Goal: Task Accomplishment & Management: Manage account settings

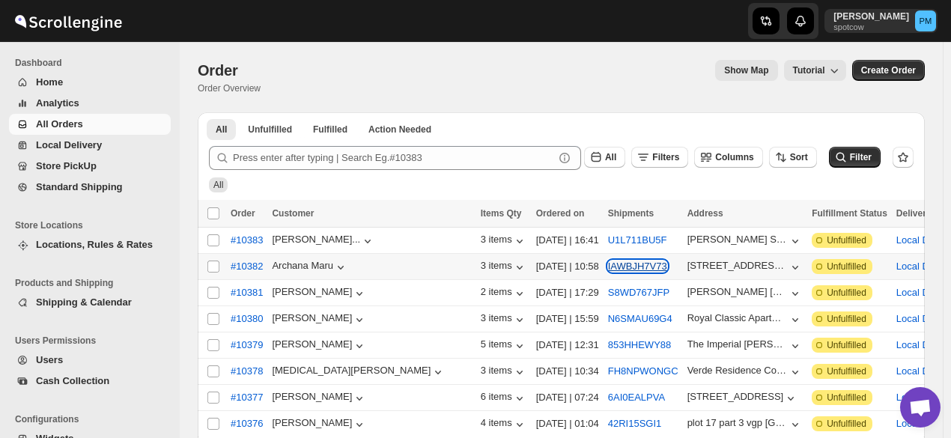
click at [608, 267] on button "IAWBJH7V73" at bounding box center [637, 266] width 59 height 11
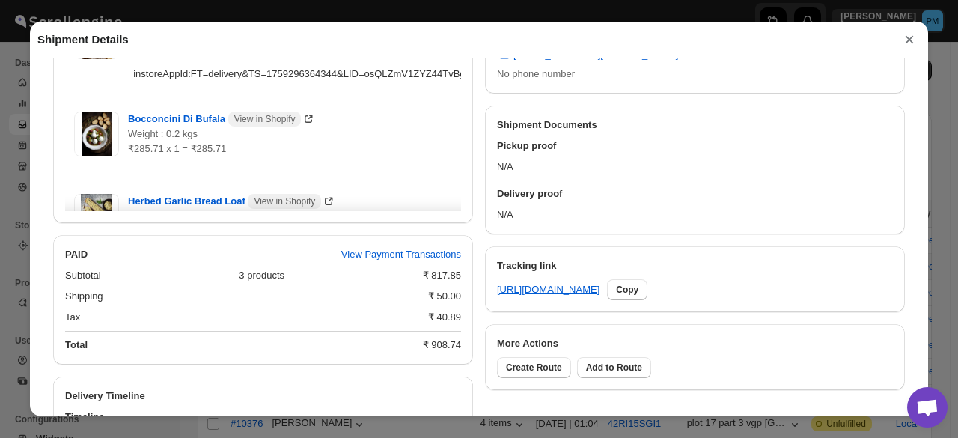
scroll to position [762, 0]
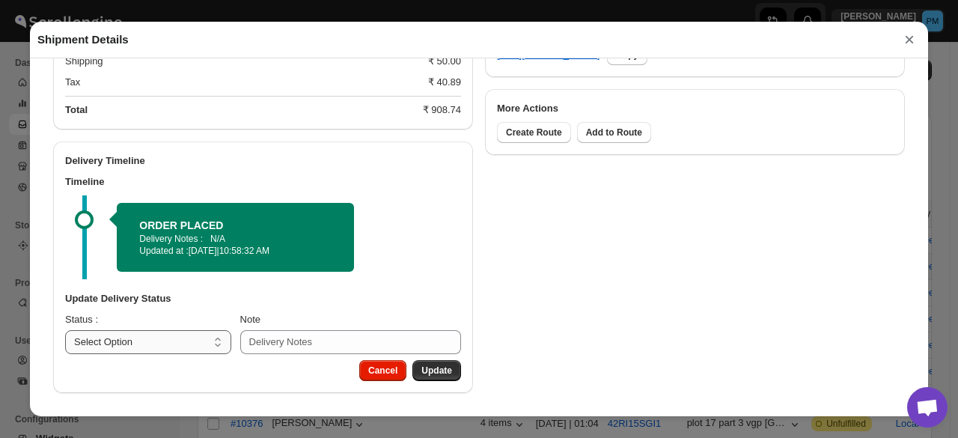
click at [189, 344] on select "Select Option PICKED UP OUT FOR DELIVERY RESCHEDULE DELIVERED CANCELLED" at bounding box center [148, 342] width 166 height 24
click at [183, 330] on select "Select Option PICKED UP OUT FOR DELIVERY RESCHEDULE DELIVERED CANCELLED" at bounding box center [148, 342] width 166 height 24
select select "PICKED_UP"
click at [65, 330] on select "Select Option PICKED UP OUT FOR DELIVERY RESCHEDULE DELIVERED CANCELLED" at bounding box center [148, 342] width 166 height 24
click at [436, 373] on span "Pick Products" at bounding box center [422, 371] width 60 height 12
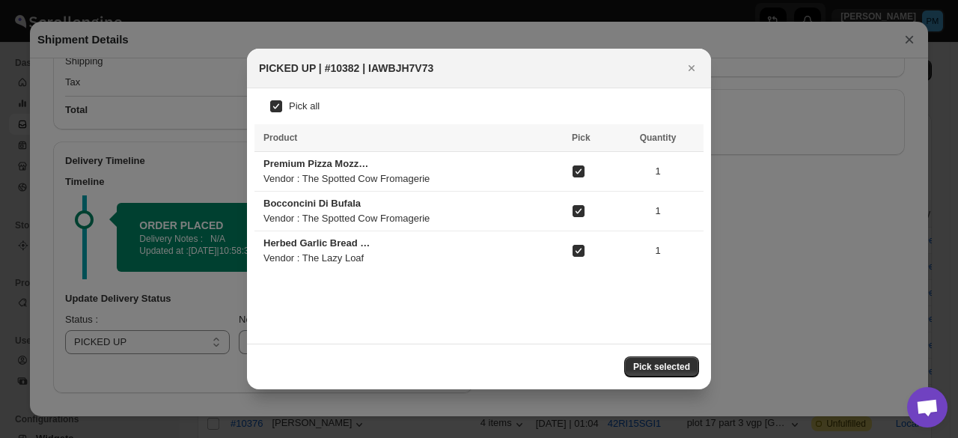
click at [684, 365] on span "Pick selected" at bounding box center [661, 367] width 57 height 12
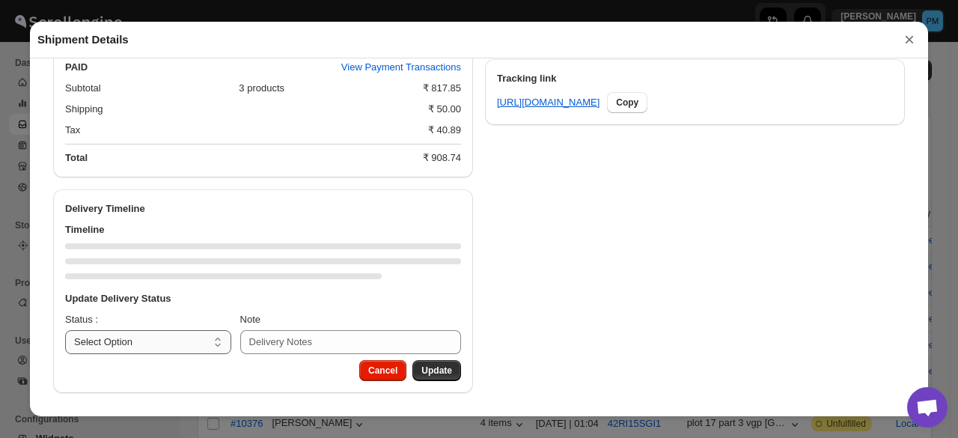
scroll to position [714, 0]
click at [196, 339] on select "Select Option PICKED UP OUT FOR DELIVERY RESCHEDULE DELIVERED CANCELLED" at bounding box center [148, 342] width 166 height 24
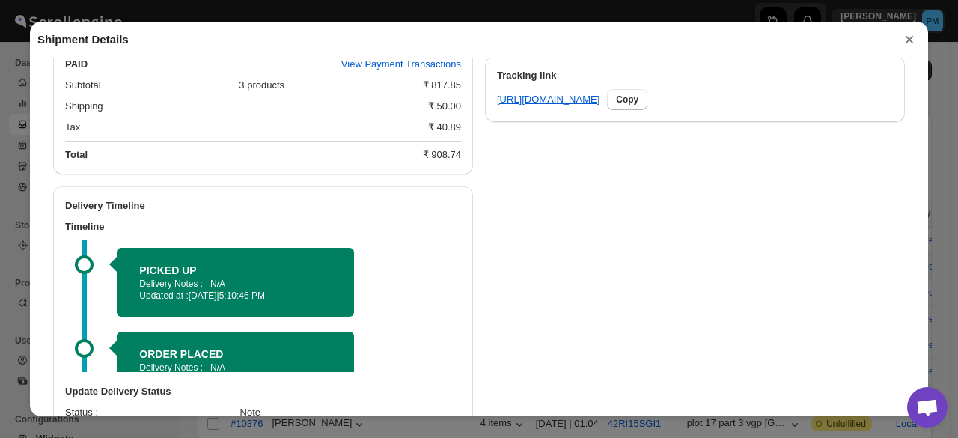
select select "OUT_FOR_DELIVERY"
click at [65, 425] on select "Select Option PICKED UP OUT FOR DELIVERY RESCHEDULE DELIVERED CANCELLED" at bounding box center [148, 435] width 166 height 24
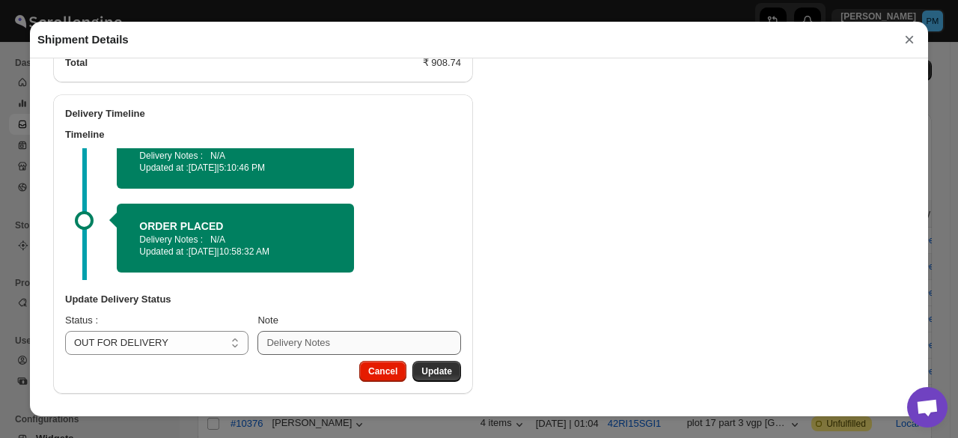
scroll to position [809, 0]
click at [434, 361] on button "Update" at bounding box center [437, 371] width 49 height 21
select select
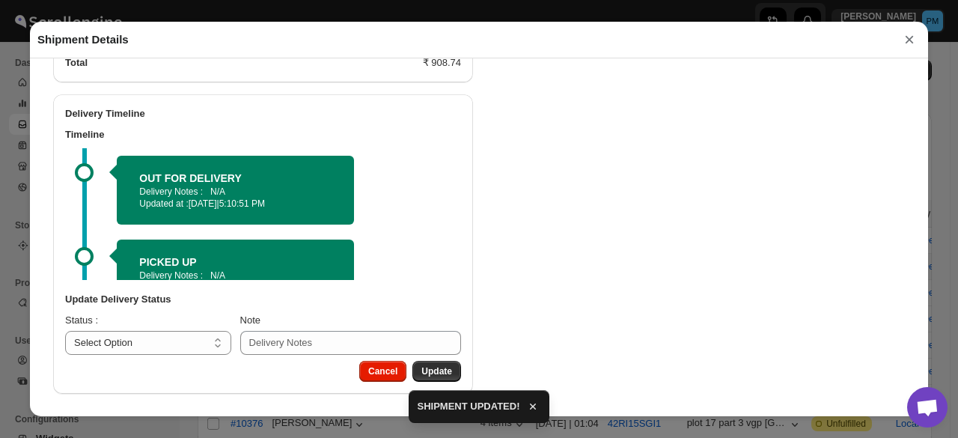
click at [914, 43] on button "×" at bounding box center [910, 39] width 22 height 21
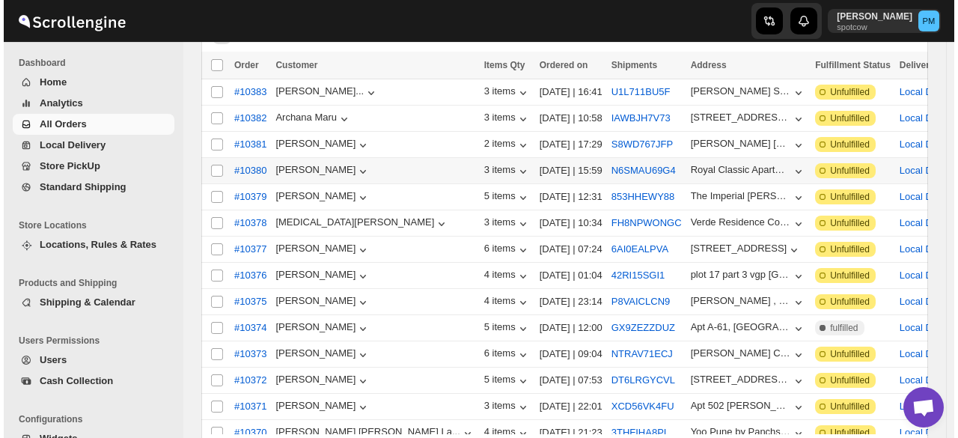
scroll to position [150, 0]
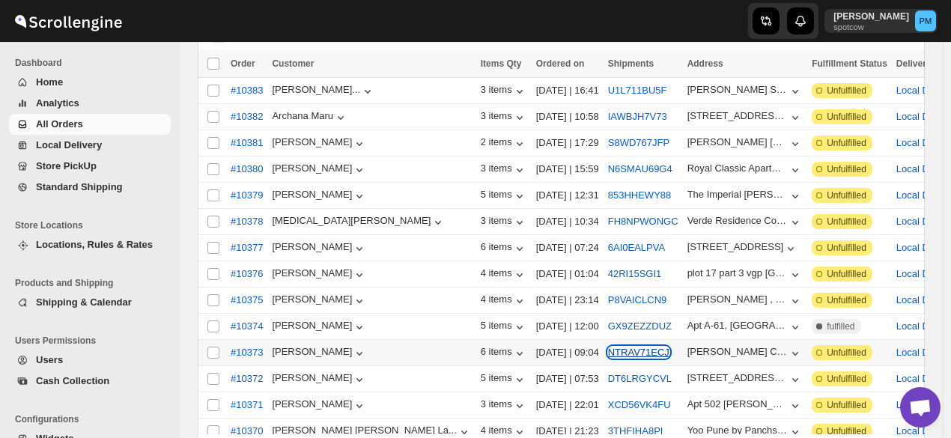
click at [608, 347] on button "NTRAV71ECJ" at bounding box center [638, 352] width 61 height 11
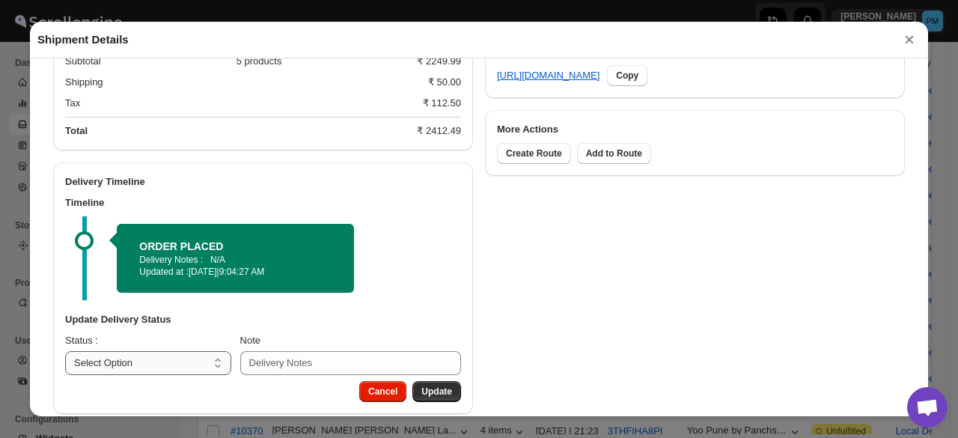
scroll to position [762, 0]
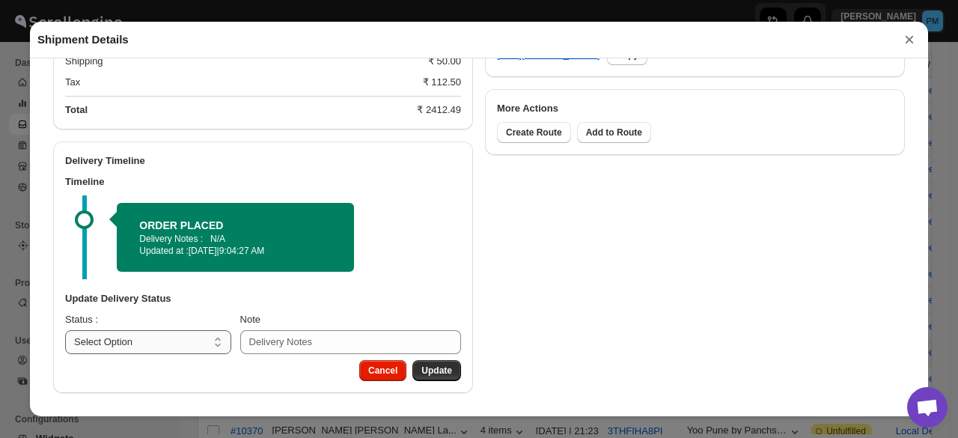
click at [198, 341] on select "Select Option PICKED UP OUT FOR DELIVERY RESCHEDULE DELIVERED CANCELLED" at bounding box center [148, 342] width 166 height 24
select select "PICKED_UP"
click at [65, 330] on select "Select Option PICKED UP OUT FOR DELIVERY RESCHEDULE DELIVERED CANCELLED" at bounding box center [148, 342] width 166 height 24
click at [419, 368] on span "Pick Products" at bounding box center [422, 371] width 60 height 12
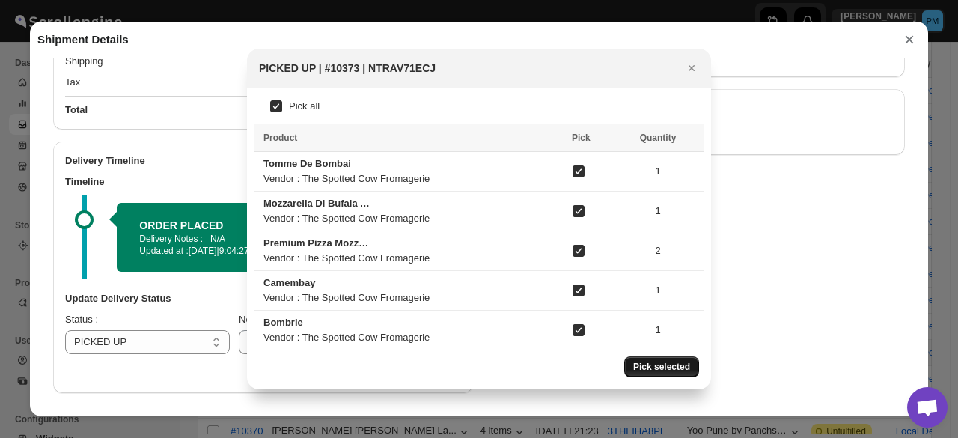
click at [660, 366] on span "Pick selected" at bounding box center [661, 367] width 57 height 12
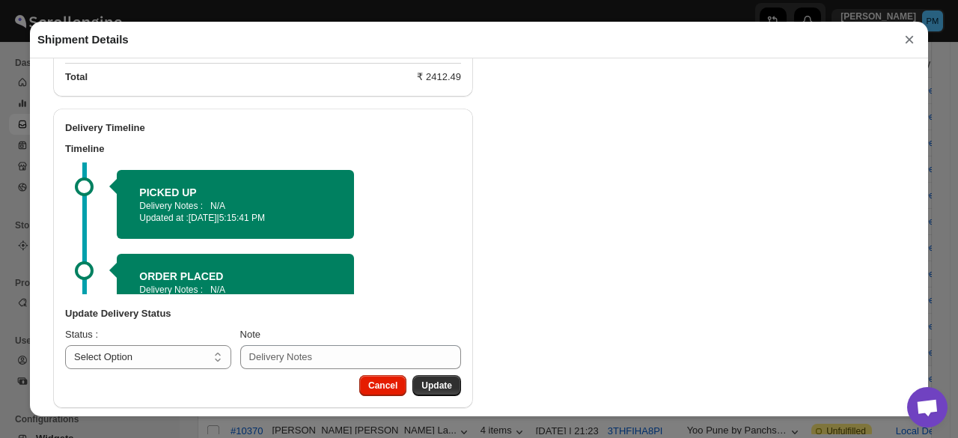
scroll to position [809, 0]
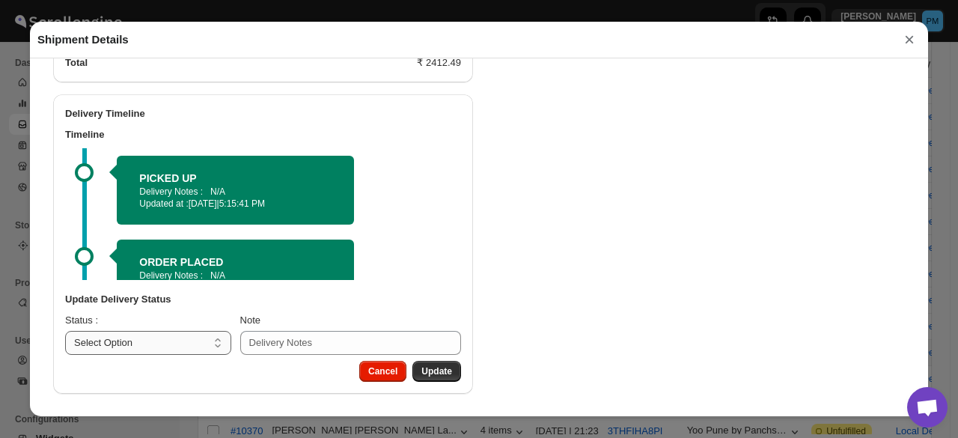
click at [204, 337] on select "Select Option PICKED UP OUT FOR DELIVERY RESCHEDULE DELIVERED CANCELLED" at bounding box center [148, 343] width 166 height 24
select select "OUT_FOR_DELIVERY"
click at [65, 331] on select "Select Option PICKED UP OUT FOR DELIVERY RESCHEDULE DELIVERED CANCELLED" at bounding box center [148, 343] width 166 height 24
click at [431, 368] on span "Update" at bounding box center [437, 371] width 31 height 12
select select
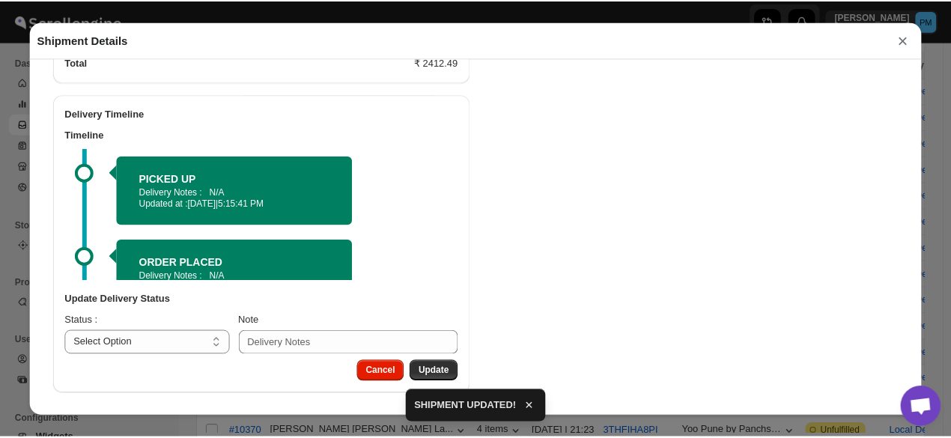
scroll to position [714, 0]
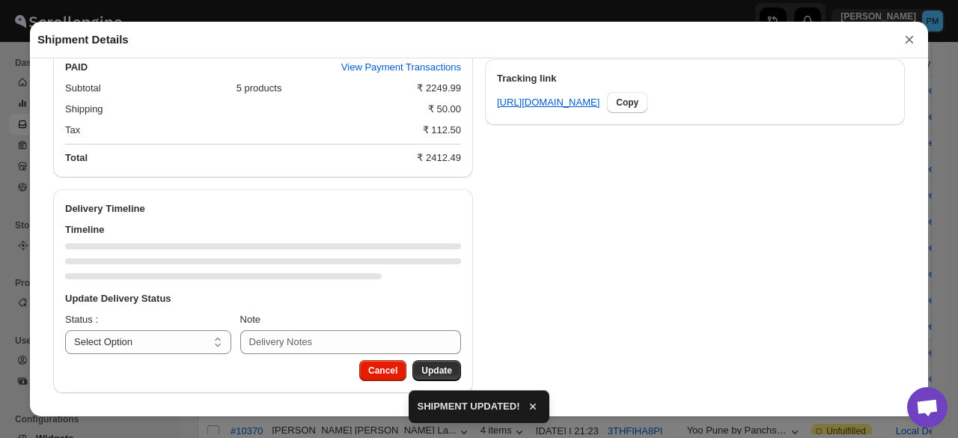
click at [912, 38] on button "×" at bounding box center [910, 39] width 22 height 21
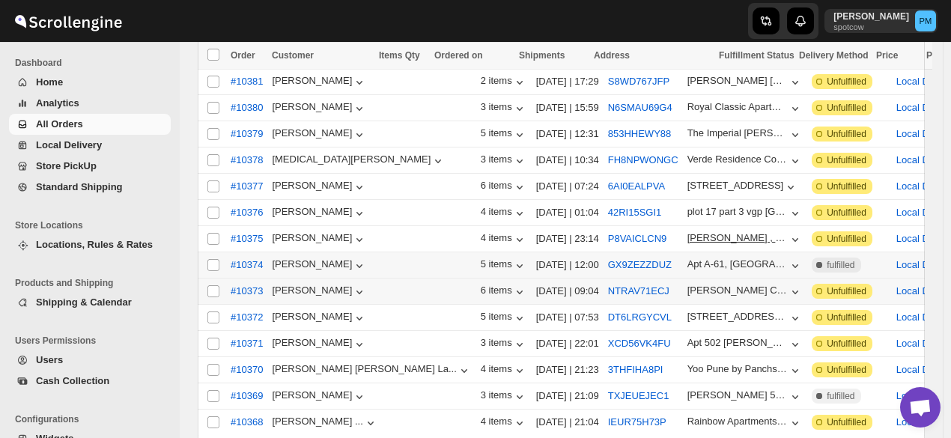
scroll to position [300, 0]
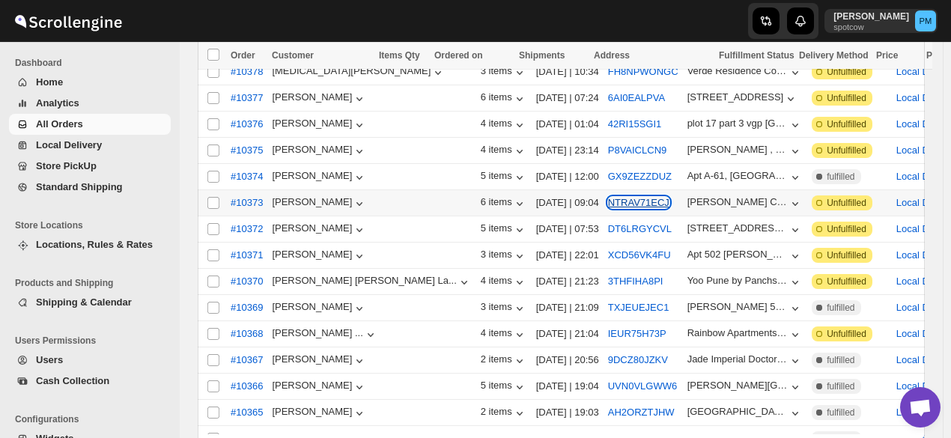
click at [608, 197] on button "NTRAV71ECJ" at bounding box center [638, 202] width 61 height 11
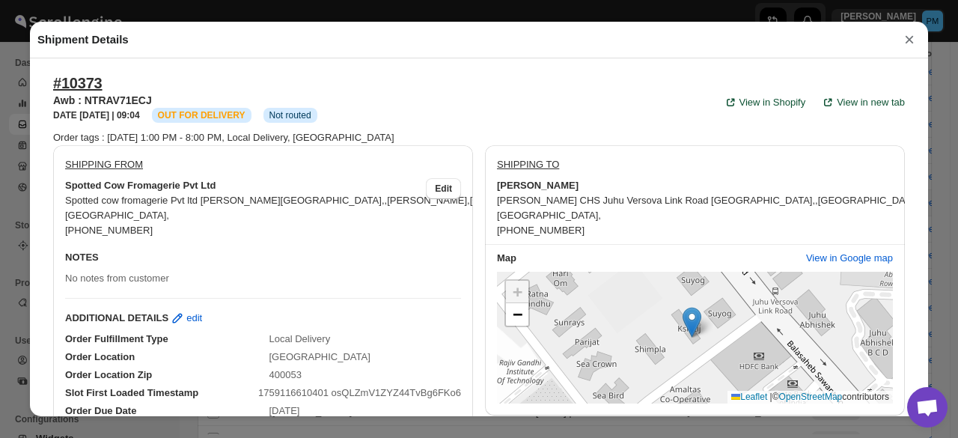
click at [905, 39] on button "×" at bounding box center [910, 39] width 22 height 21
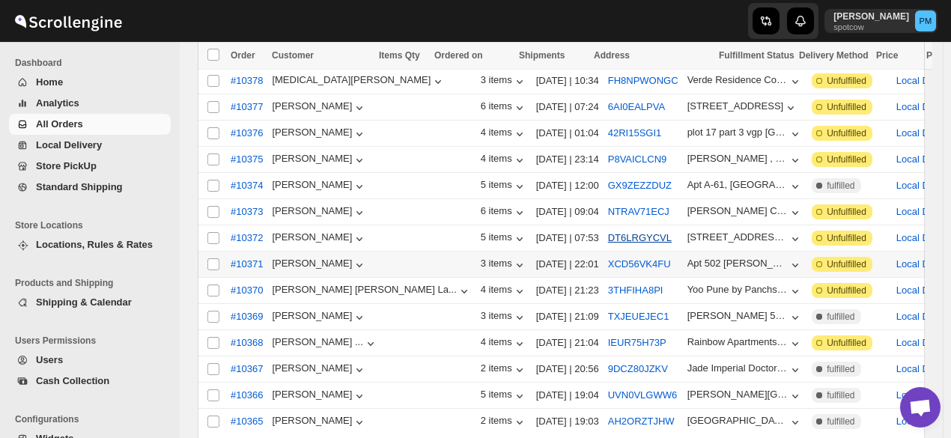
scroll to position [374, 0]
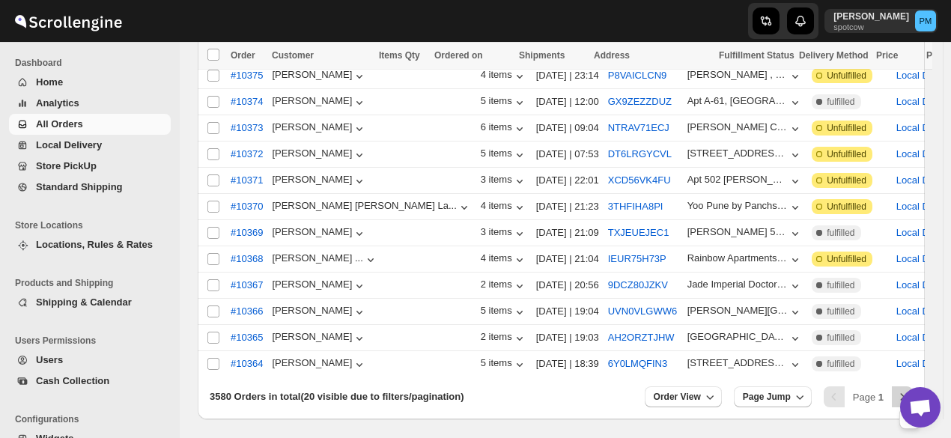
click at [906, 389] on icon "Next" at bounding box center [902, 396] width 15 height 15
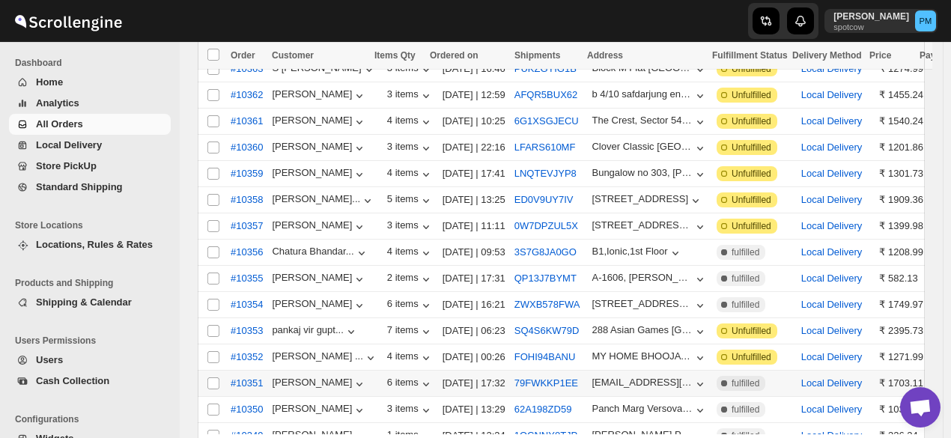
scroll to position [150, 0]
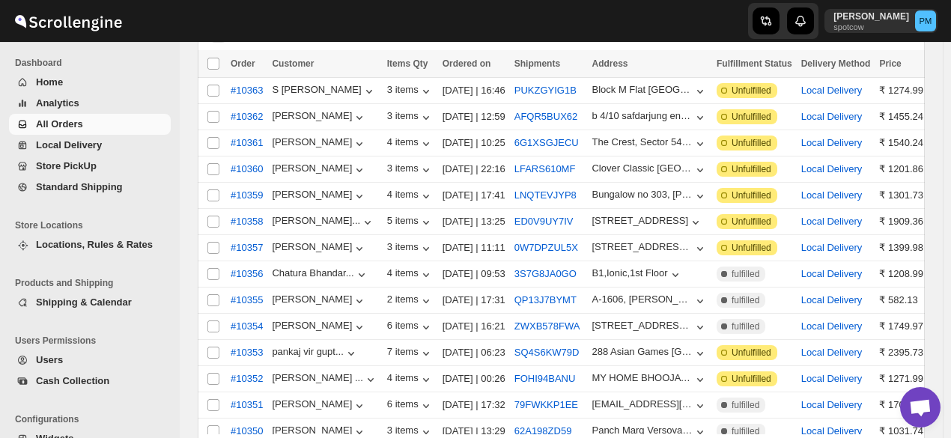
click at [115, 131] on span "All Orders" at bounding box center [102, 124] width 132 height 15
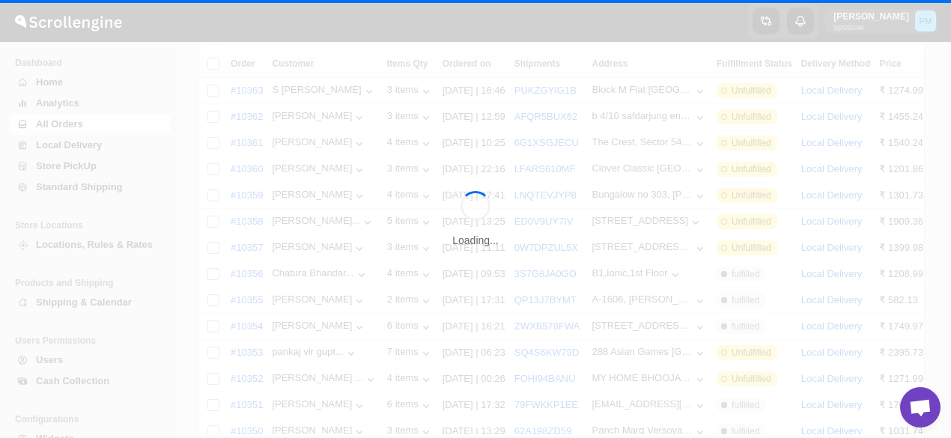
scroll to position [0, 0]
